Goal: Task Accomplishment & Management: Manage account settings

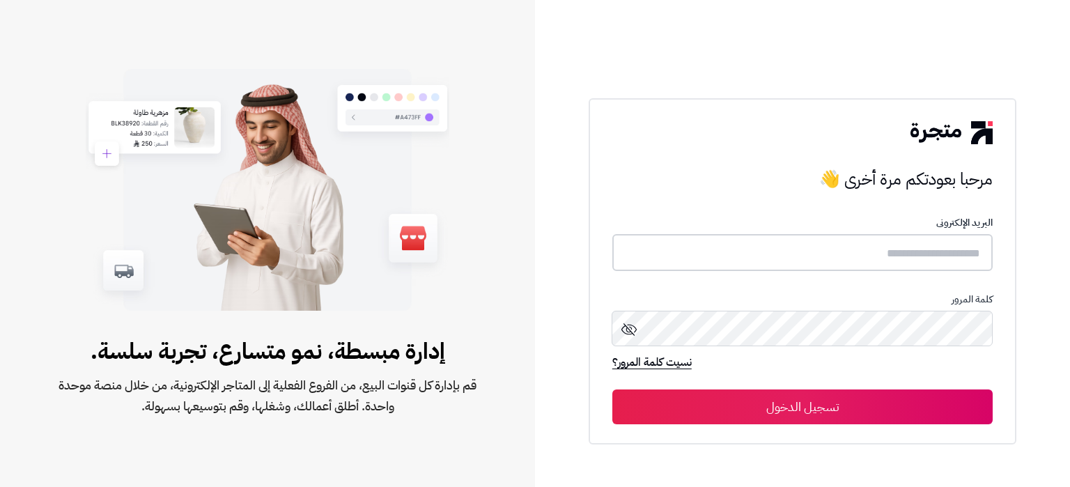
click at [868, 249] on input "text" at bounding box center [802, 252] width 380 height 37
paste input "**********"
type input "**********"
click at [851, 412] on button "تسجيل الدخول" at bounding box center [802, 406] width 380 height 35
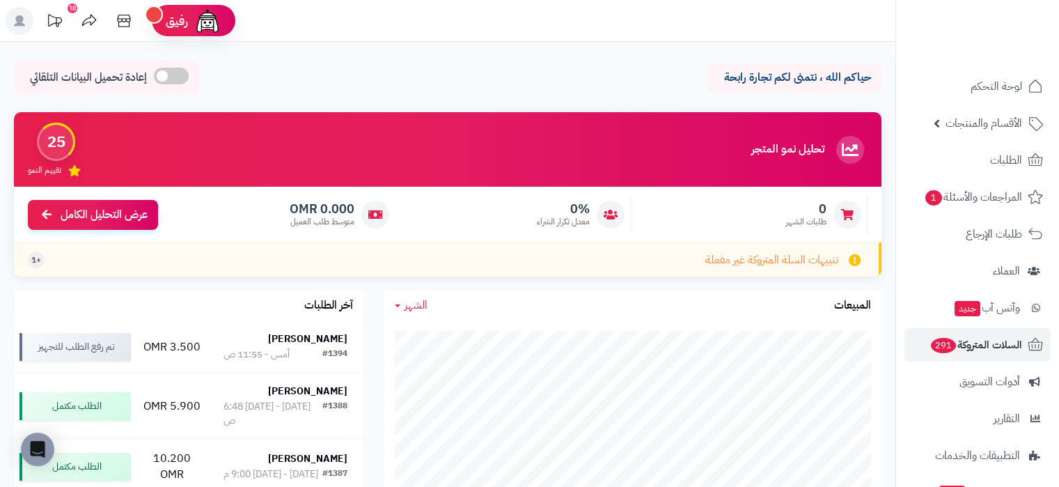
scroll to position [114, 0]
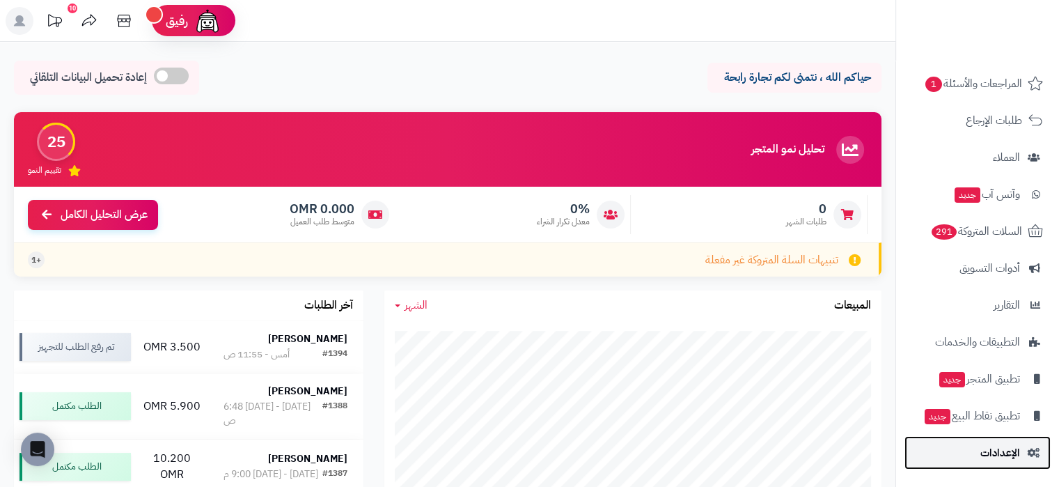
click at [973, 451] on link "الإعدادات" at bounding box center [978, 452] width 146 height 33
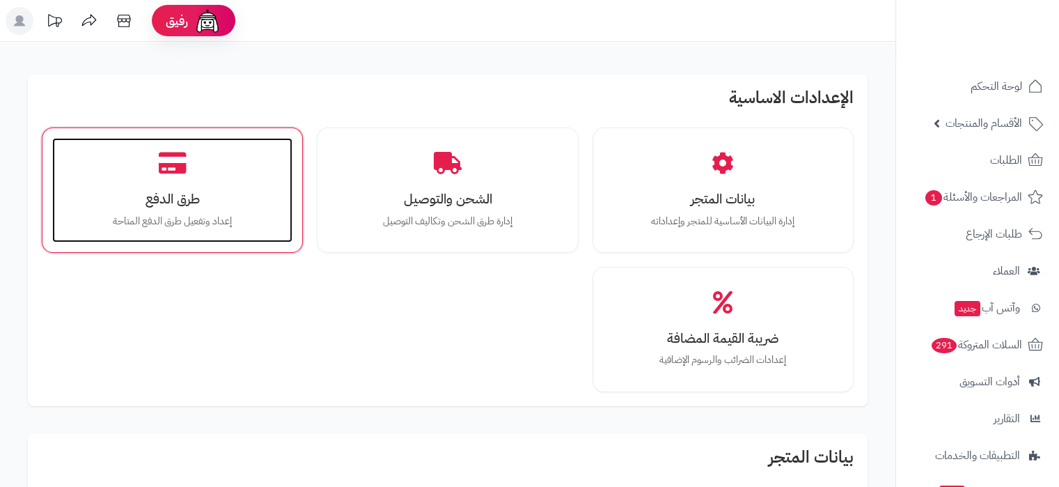
click at [143, 194] on h3 "طرق الدفع" at bounding box center [172, 198] width 212 height 15
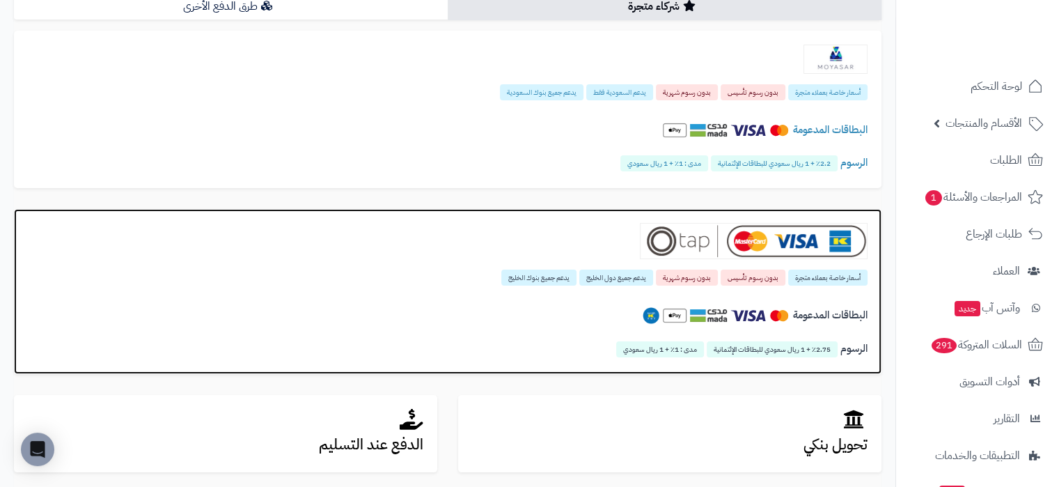
click at [533, 248] on div at bounding box center [448, 241] width 840 height 36
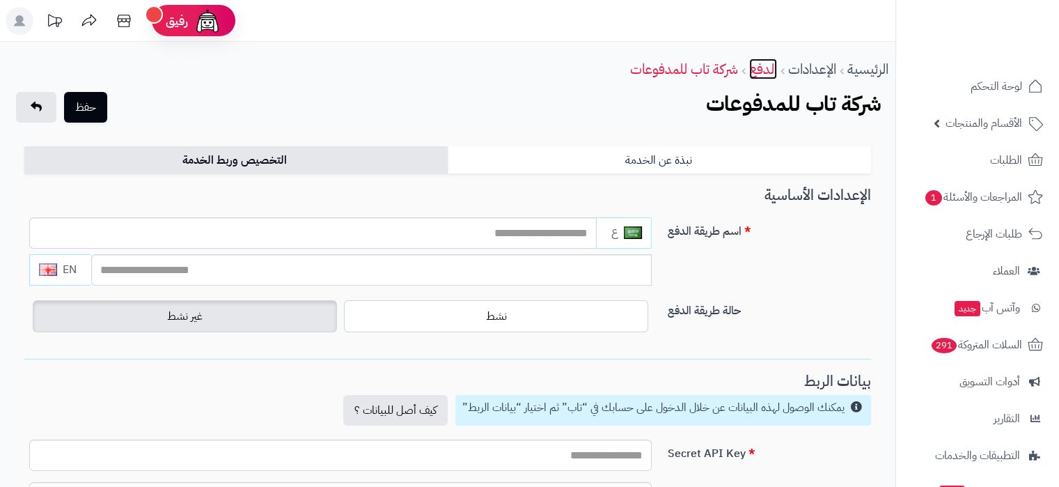
click at [760, 75] on link "الدفع" at bounding box center [763, 68] width 28 height 21
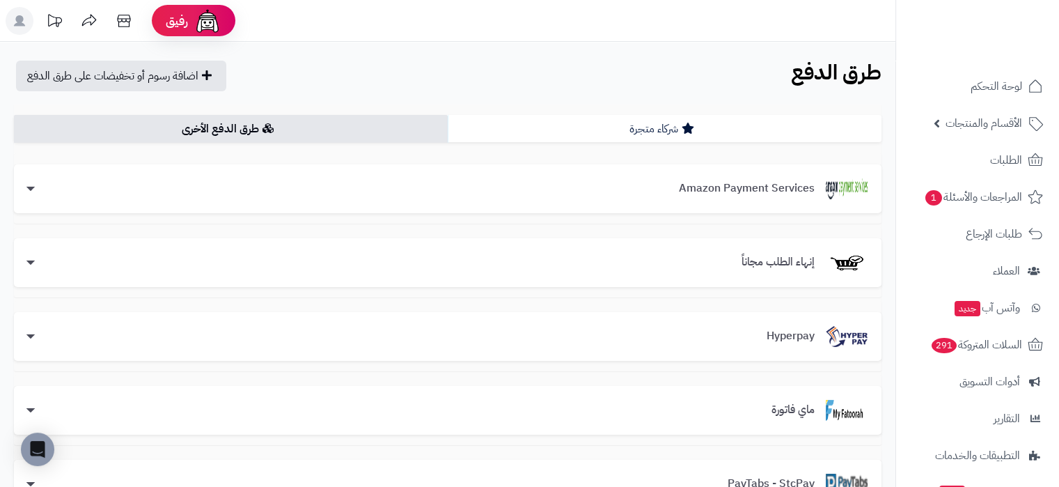
scroll to position [181, 0]
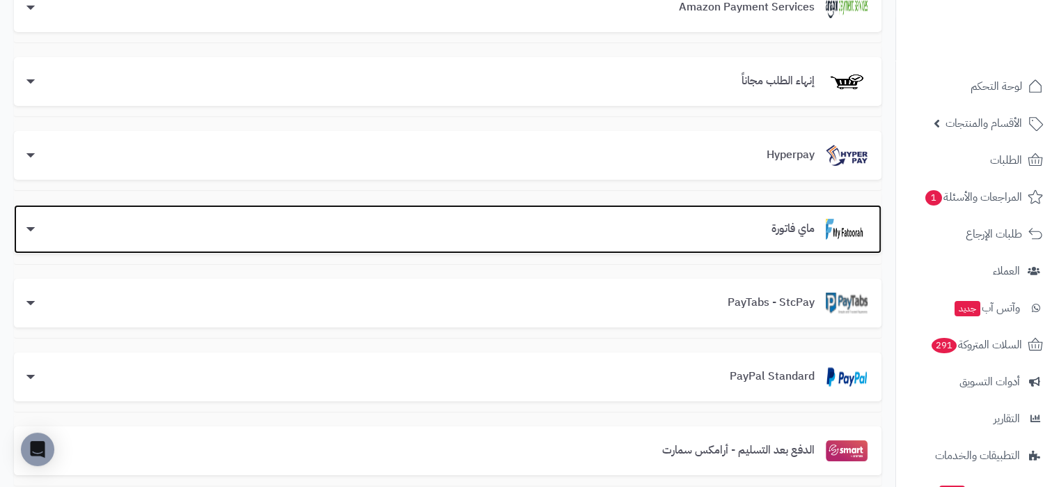
click at [556, 235] on div "ماي فاتورة" at bounding box center [448, 229] width 840 height 21
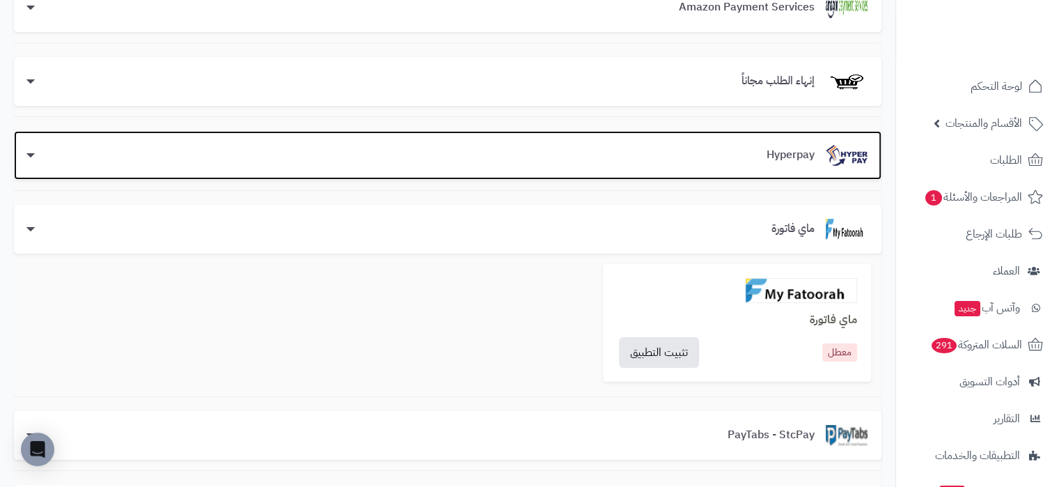
click at [616, 165] on div "Hyperpay" at bounding box center [448, 155] width 868 height 49
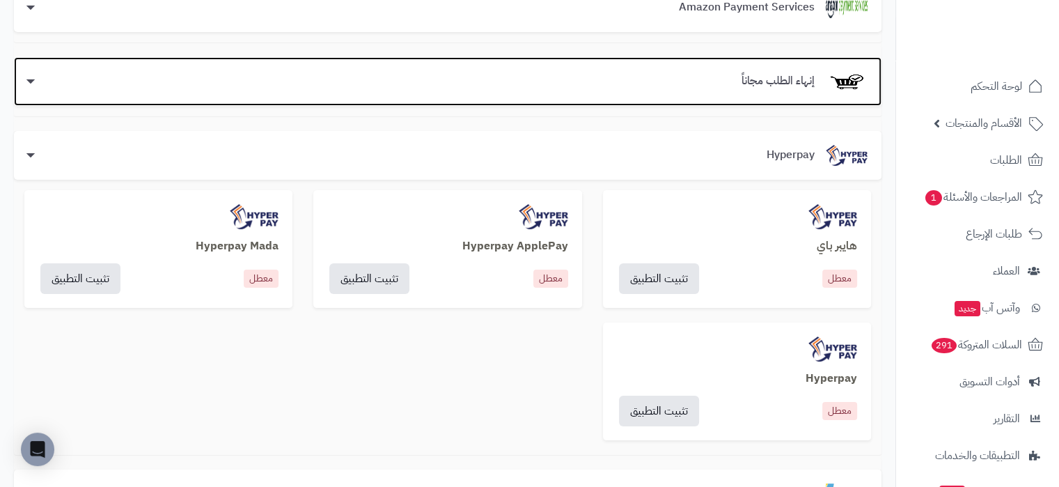
click at [619, 96] on div "إنهاء الطلب مجاناً" at bounding box center [448, 81] width 868 height 49
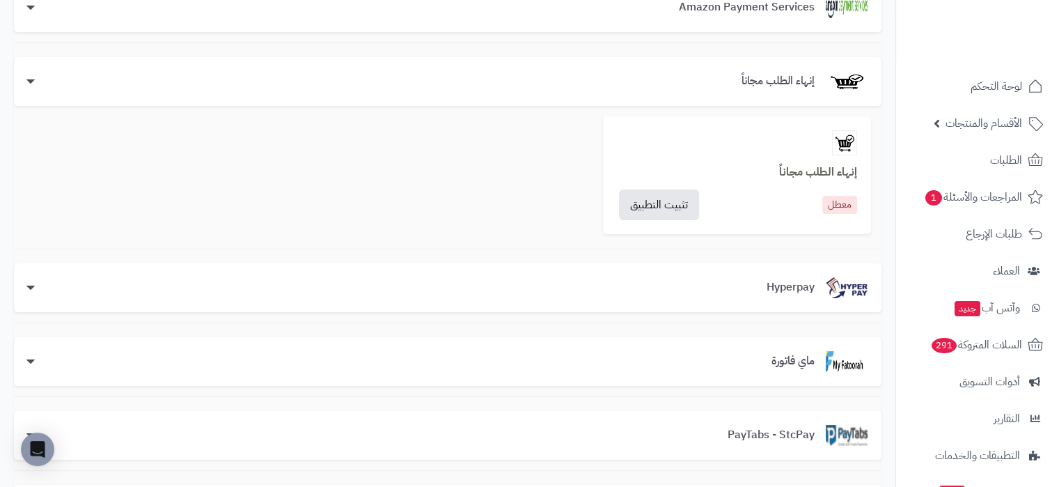
click at [671, 35] on div "Amazon Payment Services Amazon Payment Services معطل تثبيت التطبيق" at bounding box center [448, 7] width 868 height 70
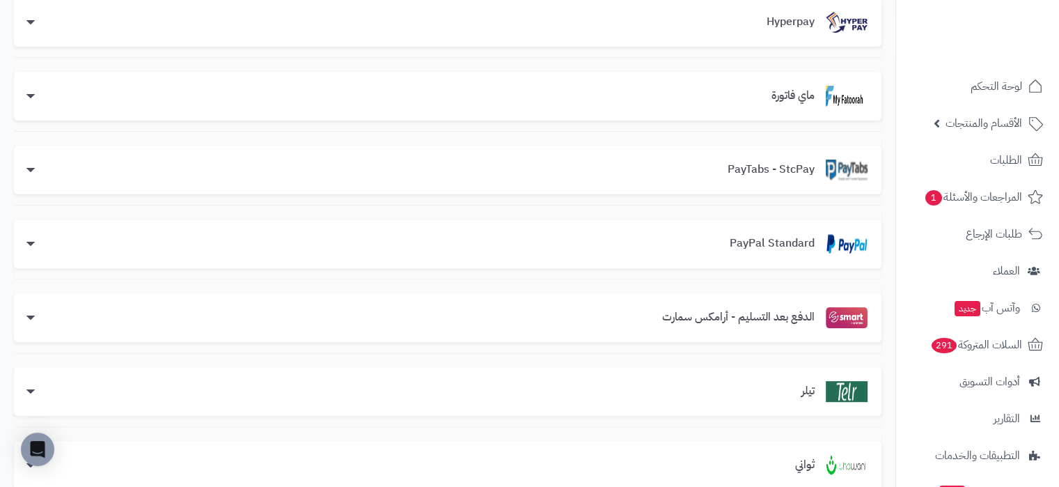
scroll to position [437, 0]
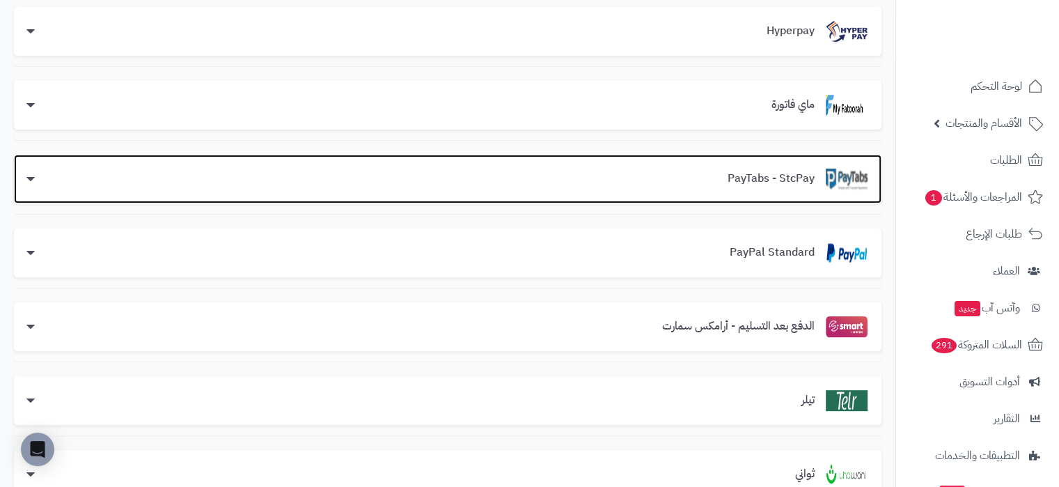
click at [625, 166] on div "PayTabs - StcPay" at bounding box center [448, 179] width 868 height 49
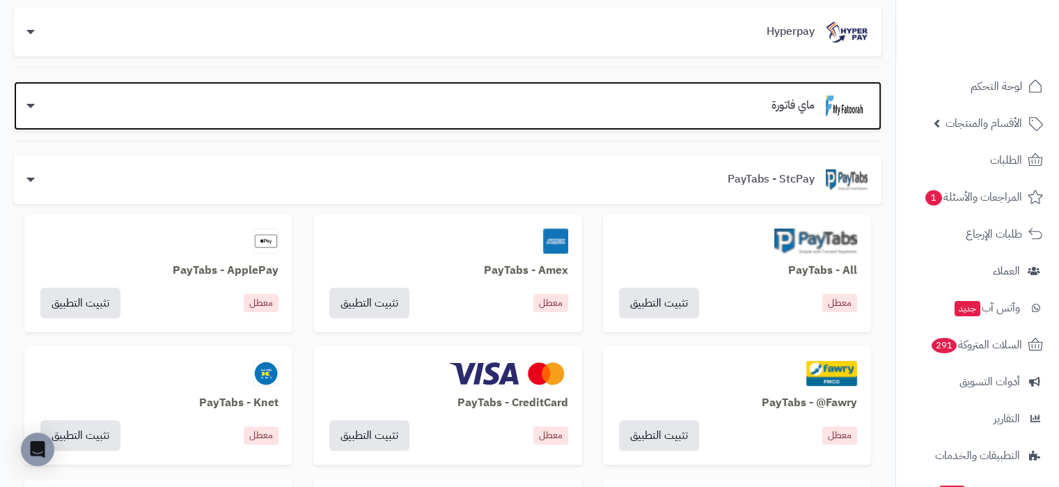
click at [654, 100] on div "ماي فاتورة" at bounding box center [448, 105] width 840 height 21
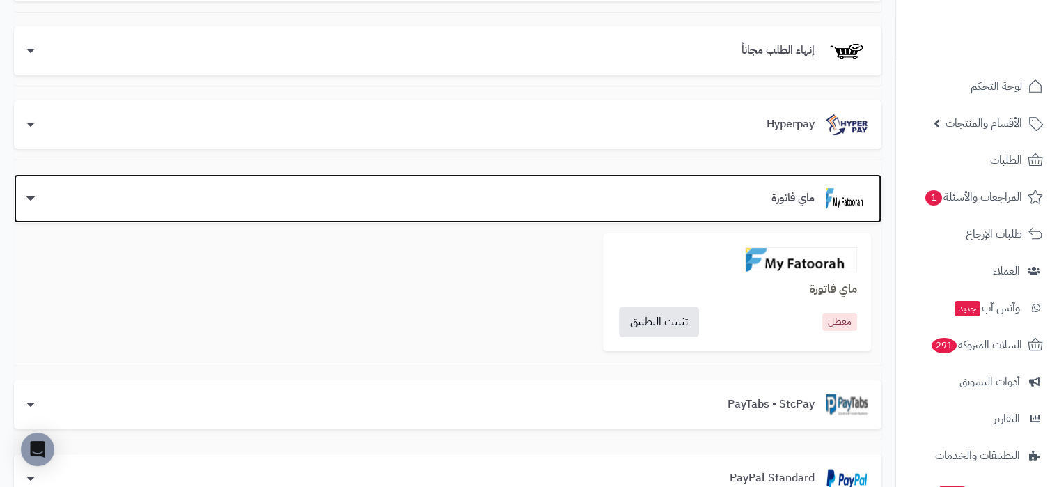
scroll to position [212, 0]
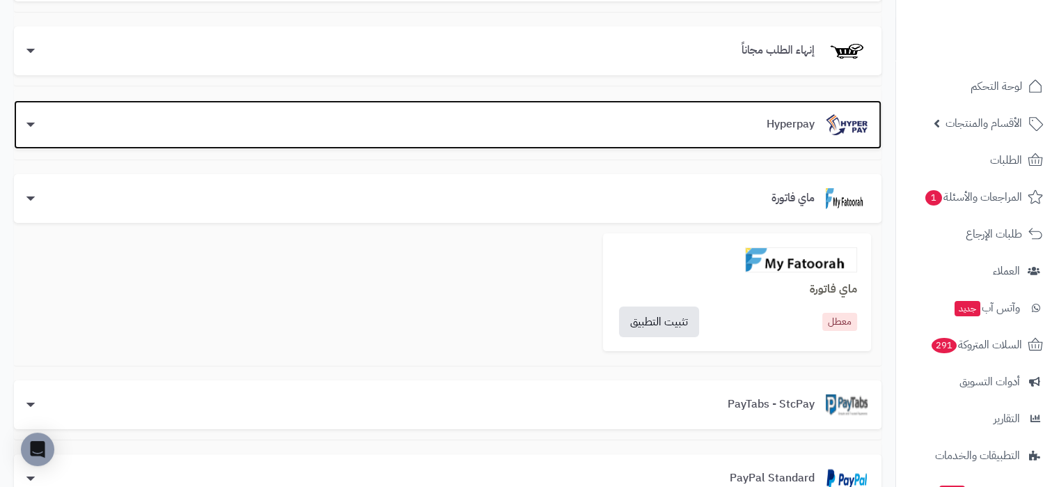
click at [671, 141] on div "Hyperpay" at bounding box center [448, 124] width 868 height 49
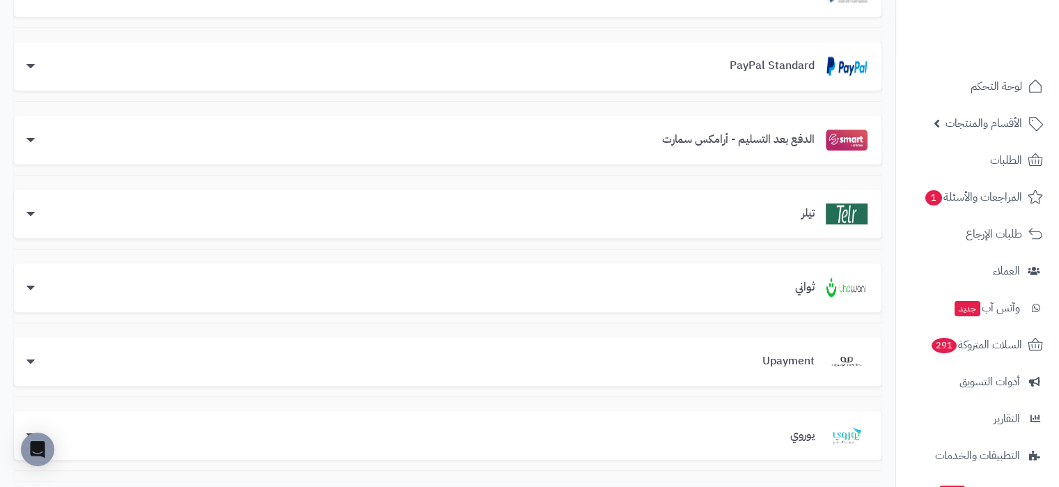
scroll to position [859, 0]
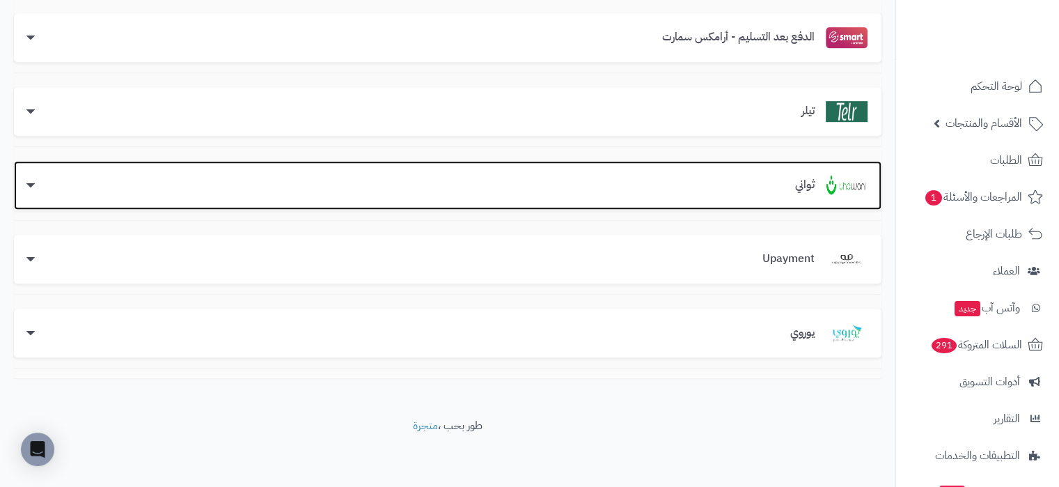
click at [674, 191] on div "ثواني" at bounding box center [448, 185] width 840 height 21
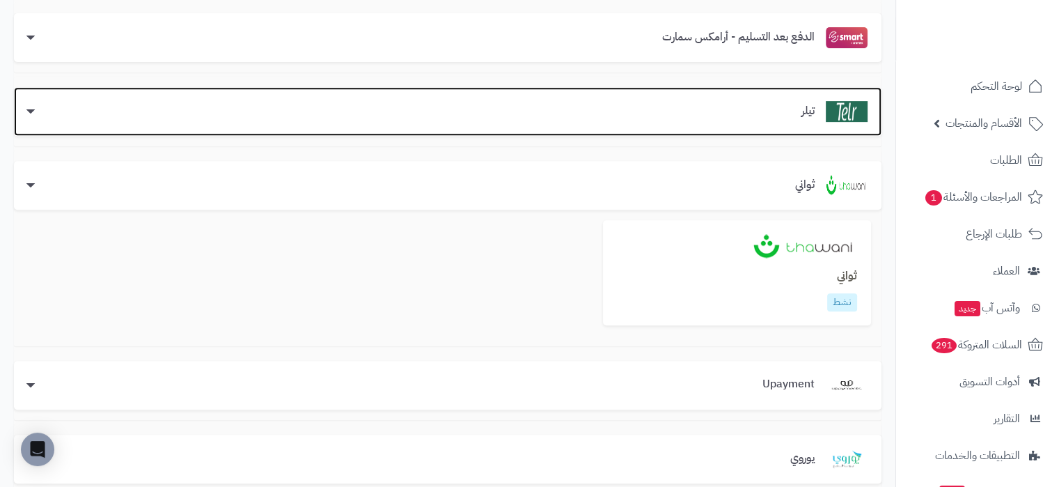
click at [694, 111] on div "تيلر" at bounding box center [448, 111] width 840 height 21
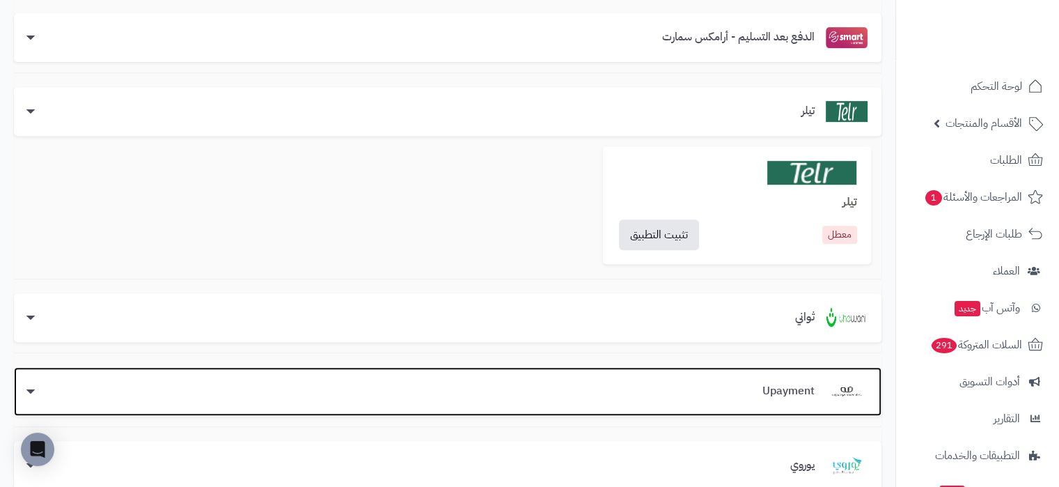
click at [648, 375] on div "Upayment" at bounding box center [448, 391] width 868 height 49
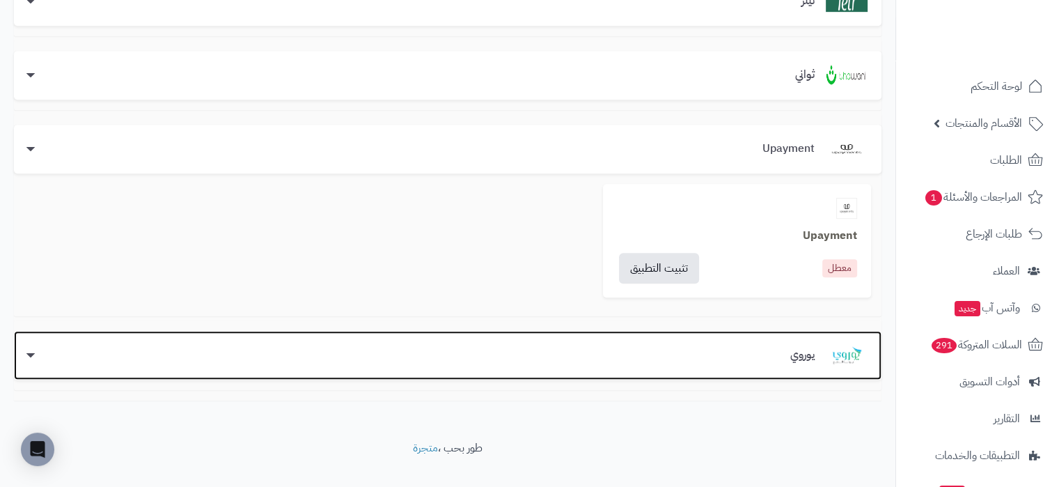
click at [675, 336] on div "يوروي" at bounding box center [448, 355] width 868 height 49
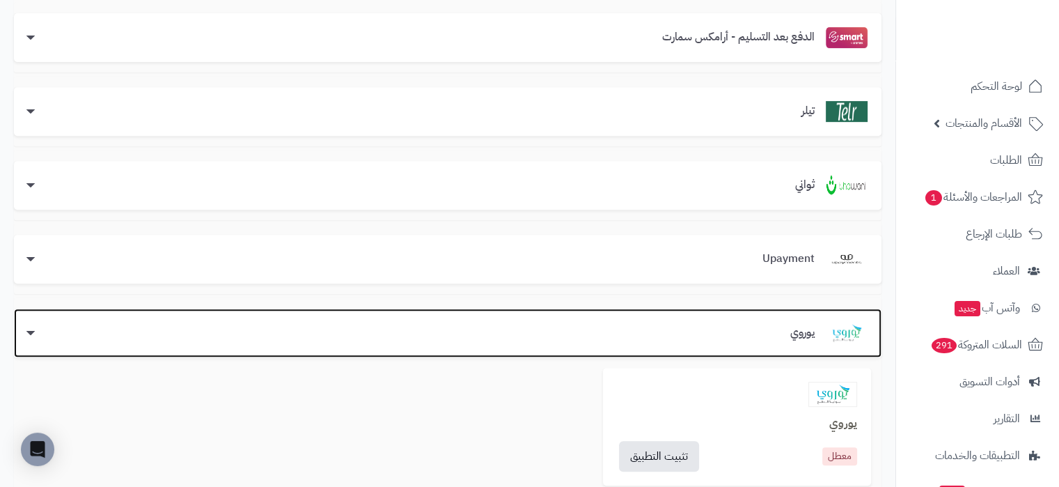
scroll to position [704, 0]
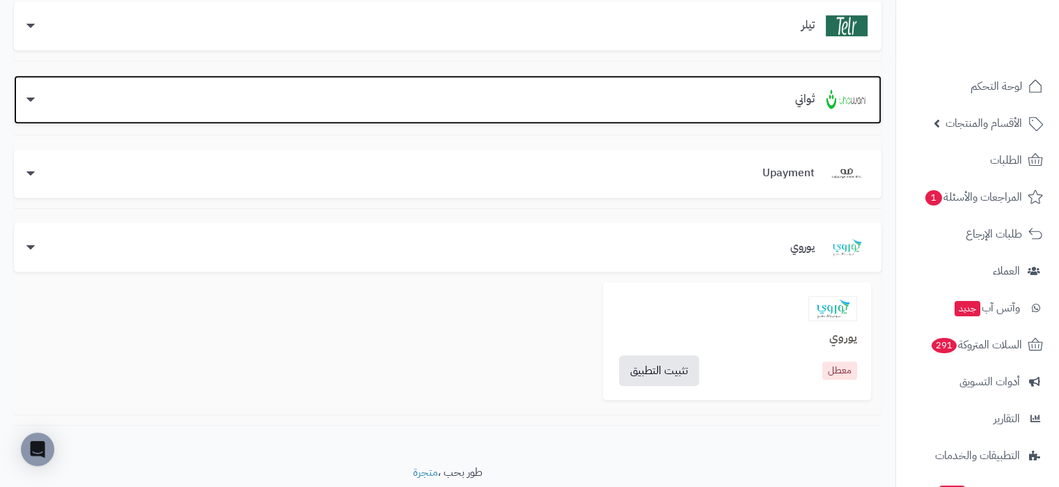
click at [725, 104] on div "ثواني" at bounding box center [448, 99] width 840 height 21
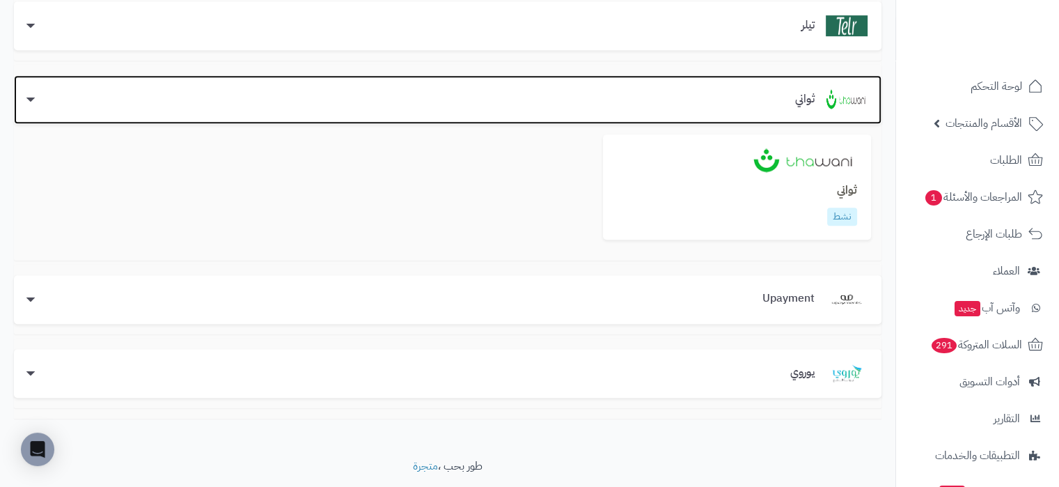
scroll to position [0, 0]
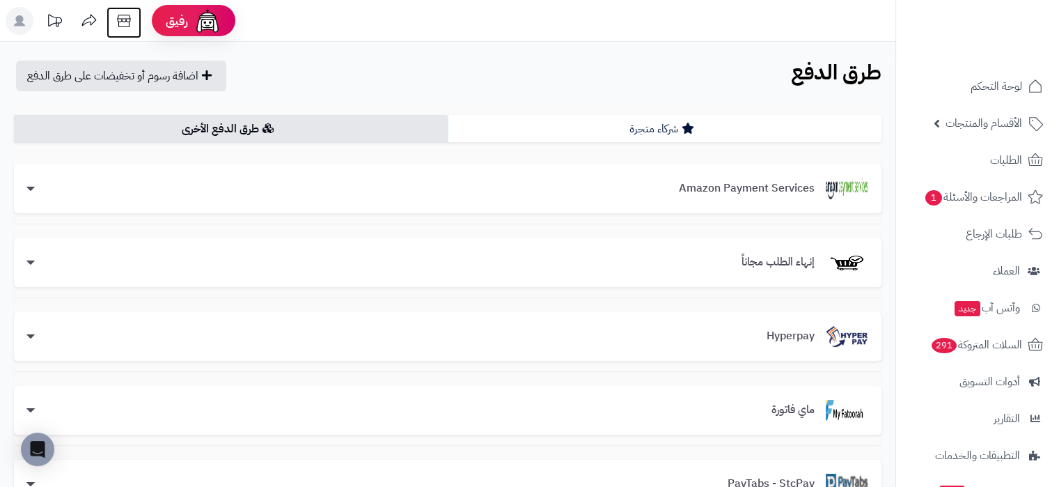
click at [118, 22] on icon at bounding box center [123, 21] width 13 height 13
